Goal: Find specific page/section

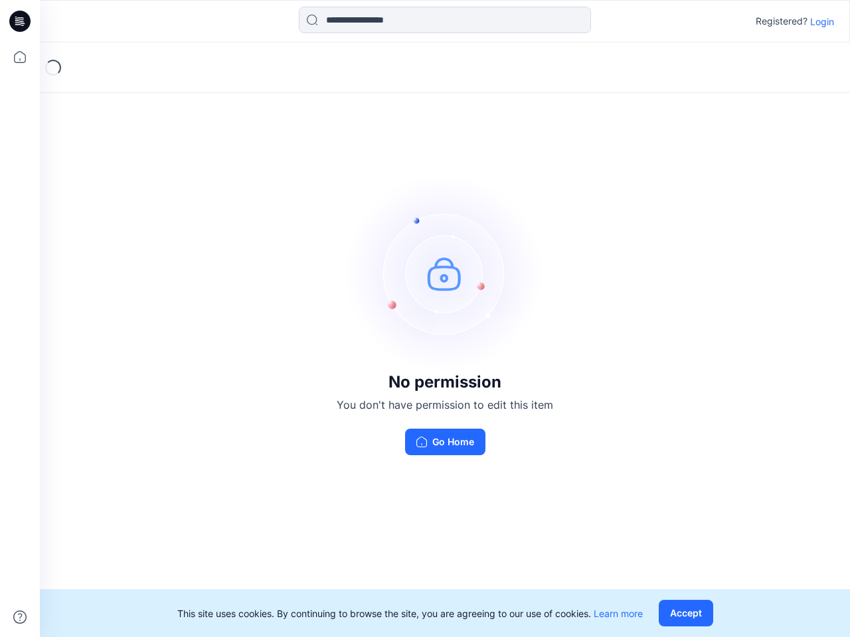
click at [425, 319] on img at bounding box center [444, 273] width 199 height 199
click at [21, 21] on icon at bounding box center [21, 21] width 5 height 1
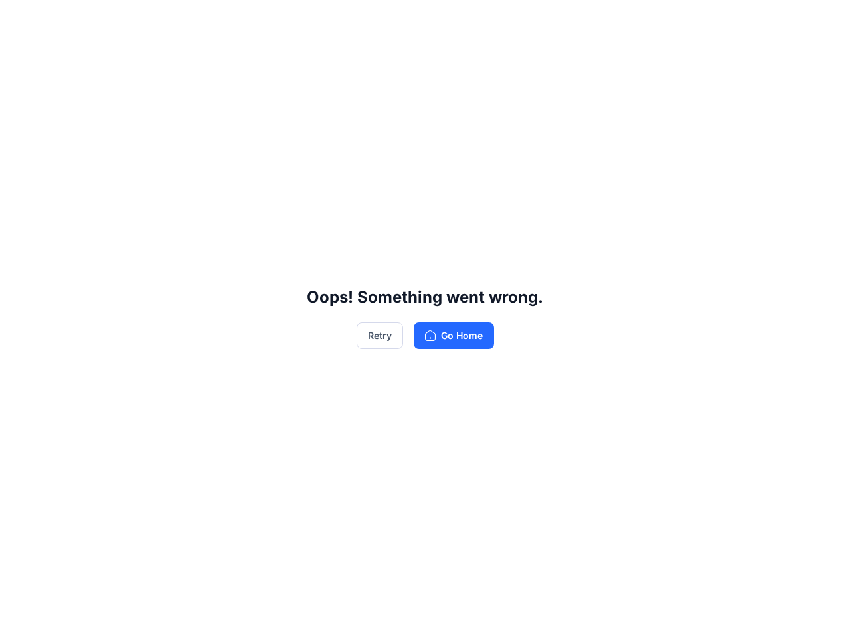
click at [20, 57] on div "Oops! Something went wrong. Retry Go Home" at bounding box center [425, 318] width 850 height 637
click at [20, 617] on div "Oops! Something went wrong. Retry Go Home" at bounding box center [425, 318] width 850 height 637
click at [445, 20] on div "Oops! Something went wrong. Retry Go Home" at bounding box center [425, 318] width 850 height 637
click at [822, 21] on div "Oops! Something went wrong. Retry Go Home" at bounding box center [425, 318] width 850 height 637
click at [688, 613] on div "Oops! Something went wrong. Retry Go Home" at bounding box center [425, 318] width 850 height 637
